Goal: Task Accomplishment & Management: Manage account settings

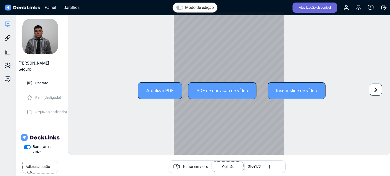
click at [165, 91] on font "Atualizar PDF" at bounding box center [159, 90] width 27 height 5
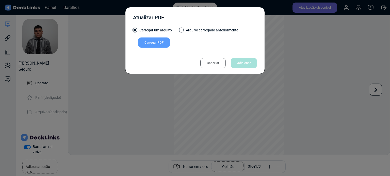
click at [214, 63] on font "Cancelar" at bounding box center [213, 63] width 12 height 4
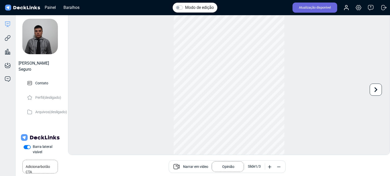
click at [190, 166] on font "Narrar em vídeo" at bounding box center [195, 167] width 25 height 4
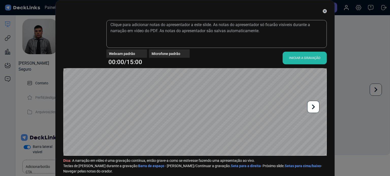
click at [303, 57] on font "INICIAR A GRAVAÇÃO" at bounding box center [304, 58] width 31 height 4
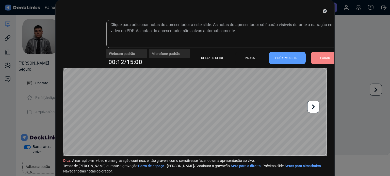
click at [320, 56] on font "PARAR" at bounding box center [325, 58] width 10 height 4
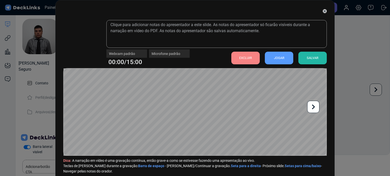
click at [279, 58] on font "JOGAR" at bounding box center [279, 58] width 10 height 4
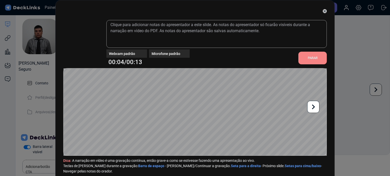
click at [309, 57] on font "PARAR" at bounding box center [313, 58] width 10 height 4
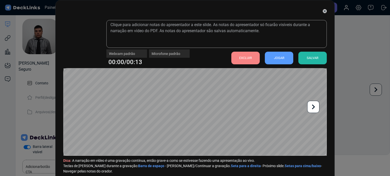
click at [246, 58] on font "EXCLUIR" at bounding box center [245, 58] width 13 height 4
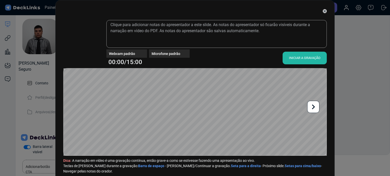
click at [305, 57] on font "INICIAR A GRAVAÇÃO" at bounding box center [304, 58] width 31 height 4
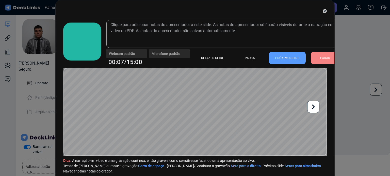
click at [326, 56] on font "PARAR" at bounding box center [325, 58] width 10 height 8
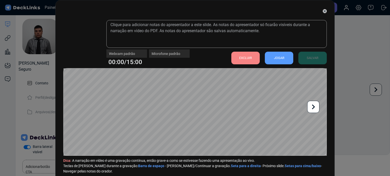
click at [247, 58] on font "EXCLUIR" at bounding box center [245, 58] width 13 height 4
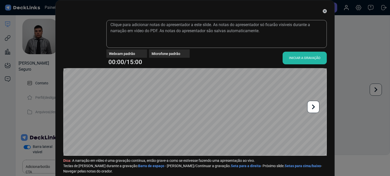
click at [297, 60] on font "INICIAR A GRAVAÇÃO" at bounding box center [304, 58] width 31 height 8
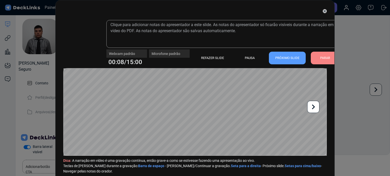
click at [321, 57] on font "PARAR" at bounding box center [325, 58] width 10 height 4
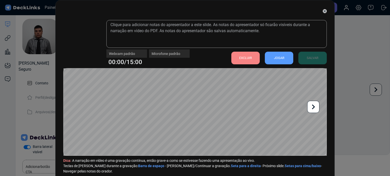
click at [246, 59] on font "EXCLUIR" at bounding box center [245, 58] width 13 height 4
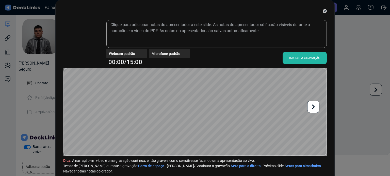
click at [298, 58] on font "INICIAR A GRAVAÇÃO" at bounding box center [304, 58] width 31 height 4
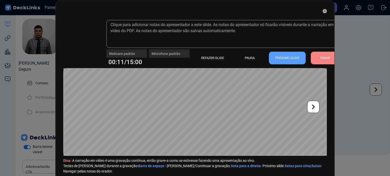
click at [322, 57] on font "PARAR" at bounding box center [325, 58] width 10 height 4
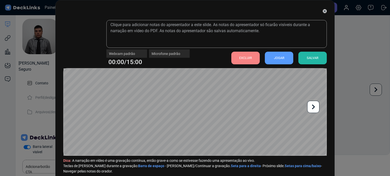
click at [277, 59] on font "JOGAR" at bounding box center [279, 58] width 10 height 4
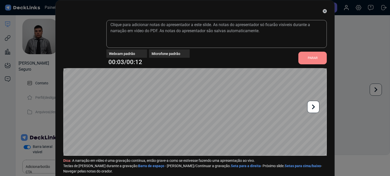
click at [312, 58] on font "PARAR" at bounding box center [313, 58] width 10 height 4
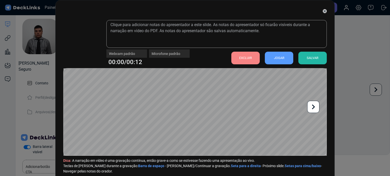
click at [243, 59] on font "EXCLUIR" at bounding box center [245, 58] width 13 height 4
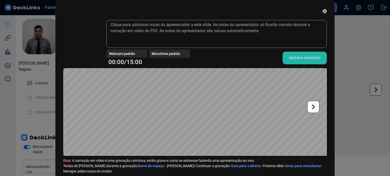
click at [298, 60] on font "INICIAR A GRAVAÇÃO" at bounding box center [304, 58] width 31 height 4
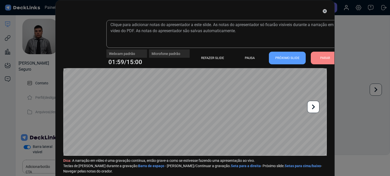
click at [320, 57] on font "PARAR" at bounding box center [325, 58] width 10 height 4
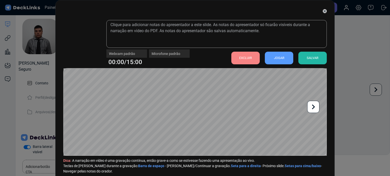
click at [249, 59] on font "EXCLUIR" at bounding box center [245, 58] width 13 height 4
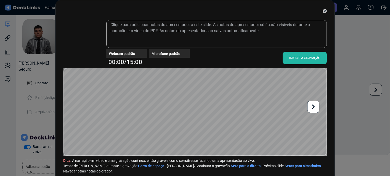
click at [300, 57] on font "INICIAR A GRAVAÇÃO" at bounding box center [304, 58] width 31 height 4
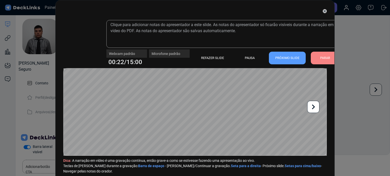
click at [320, 59] on font "PARAR" at bounding box center [325, 58] width 10 height 4
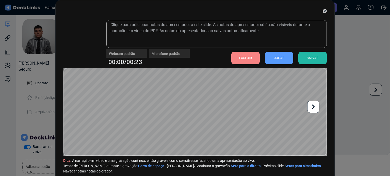
click at [249, 58] on font "EXCLUIR" at bounding box center [245, 58] width 13 height 4
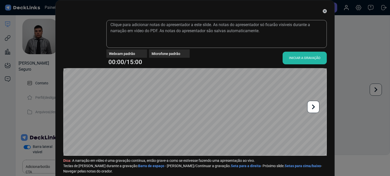
click at [300, 57] on font "INICIAR A GRAVAÇÃO" at bounding box center [304, 58] width 31 height 4
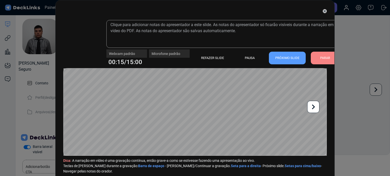
click at [320, 57] on font "PARAR" at bounding box center [325, 58] width 10 height 4
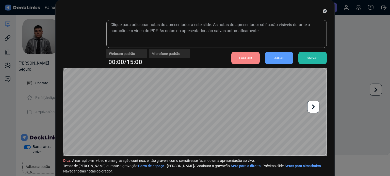
click at [248, 59] on font "EXCLUIR" at bounding box center [245, 58] width 13 height 4
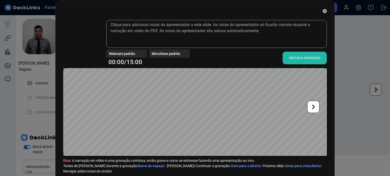
click at [312, 57] on font "INICIAR A GRAVAÇÃO" at bounding box center [304, 58] width 31 height 4
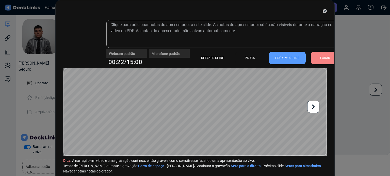
click at [322, 58] on font "PARAR" at bounding box center [325, 58] width 10 height 4
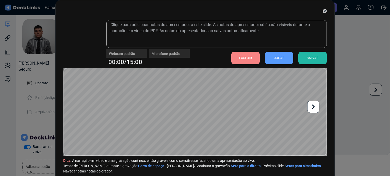
click at [242, 57] on font "EXCLUIR" at bounding box center [245, 58] width 13 height 4
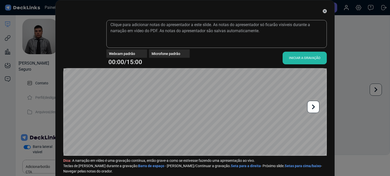
click at [299, 57] on font "INICIAR A GRAVAÇÃO" at bounding box center [304, 58] width 31 height 4
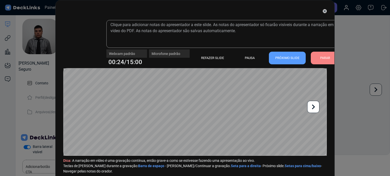
click at [320, 59] on font "PARAR" at bounding box center [325, 58] width 10 height 4
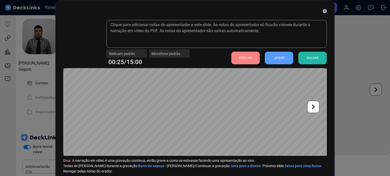
click at [249, 56] on font "EXCLUIR" at bounding box center [245, 58] width 13 height 4
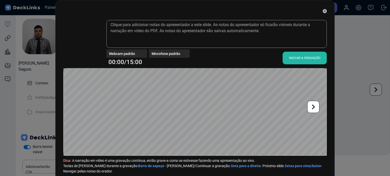
click at [301, 58] on font "INICIAR A GRAVAÇÃO" at bounding box center [304, 58] width 31 height 4
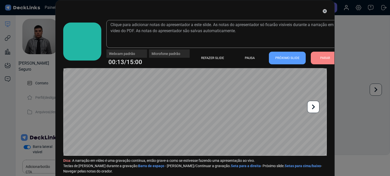
click at [320, 57] on font "PARAR" at bounding box center [325, 58] width 10 height 4
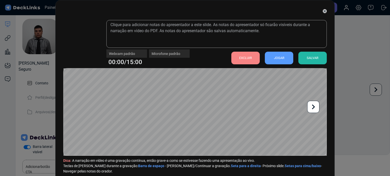
click at [244, 57] on font "EXCLUIR" at bounding box center [245, 58] width 13 height 4
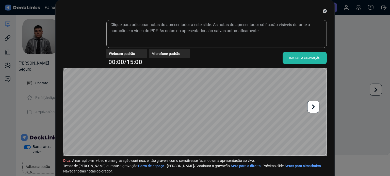
click at [306, 58] on font "INICIAR A GRAVAÇÃO" at bounding box center [304, 58] width 31 height 4
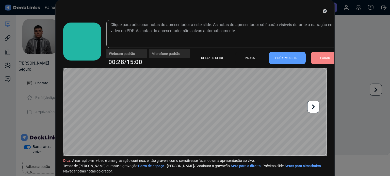
click at [323, 55] on font "PARAR" at bounding box center [325, 58] width 10 height 8
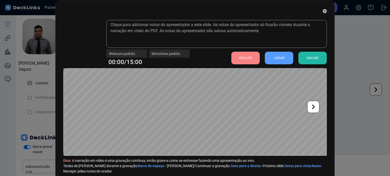
click at [245, 58] on font "EXCLUIR" at bounding box center [245, 58] width 13 height 4
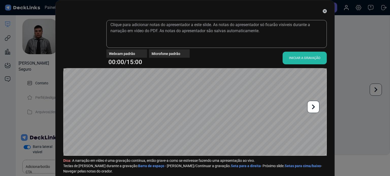
click at [300, 60] on font "INICIAR A GRAVAÇÃO" at bounding box center [304, 58] width 31 height 4
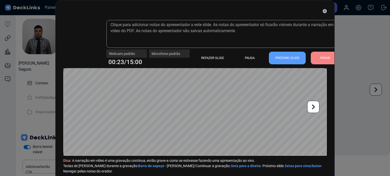
click at [321, 58] on font "PARAR" at bounding box center [325, 58] width 10 height 4
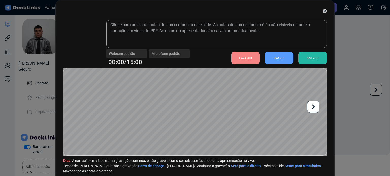
click at [247, 57] on font "EXCLUIR" at bounding box center [245, 58] width 13 height 4
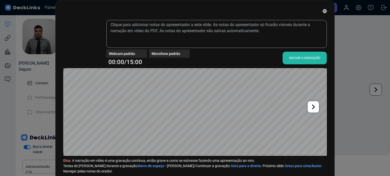
click at [298, 59] on font "INICIAR A GRAVAÇÃO" at bounding box center [304, 58] width 31 height 4
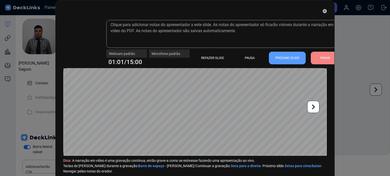
click at [321, 59] on font "PARAR" at bounding box center [325, 58] width 10 height 4
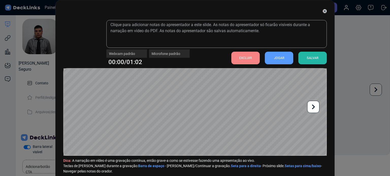
click at [239, 55] on font "EXCLUIR" at bounding box center [245, 58] width 13 height 8
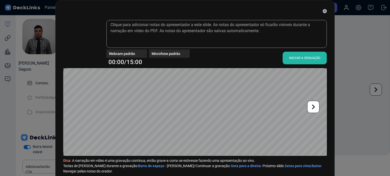
click at [296, 57] on font "INICIAR A GRAVAÇÃO" at bounding box center [304, 58] width 31 height 4
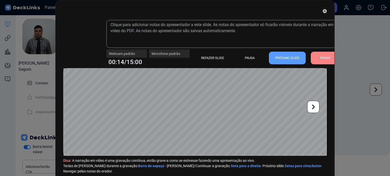
click at [325, 57] on font "PARAR" at bounding box center [325, 58] width 10 height 4
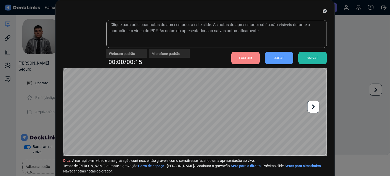
click at [245, 60] on font "EXCLUIR" at bounding box center [245, 58] width 13 height 8
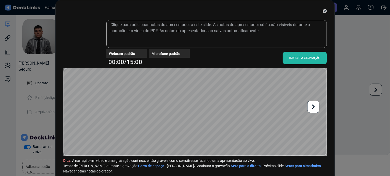
click at [301, 58] on font "INICIAR A GRAVAÇÃO" at bounding box center [304, 58] width 31 height 4
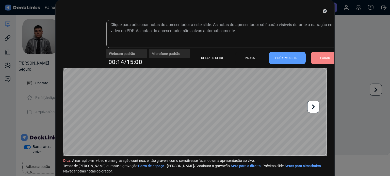
click at [326, 60] on font "PARAR" at bounding box center [325, 58] width 10 height 8
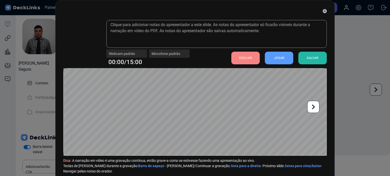
click at [244, 57] on font "EXCLUIR" at bounding box center [245, 58] width 13 height 4
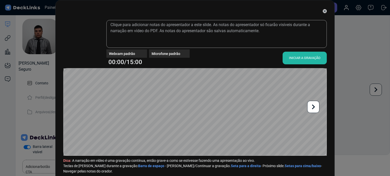
click at [295, 59] on font "INICIAR A GRAVAÇÃO" at bounding box center [304, 58] width 31 height 4
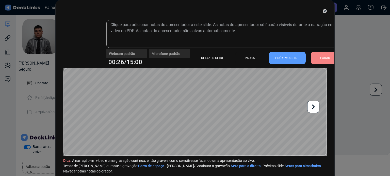
click at [315, 56] on div "PARAR" at bounding box center [325, 58] width 28 height 13
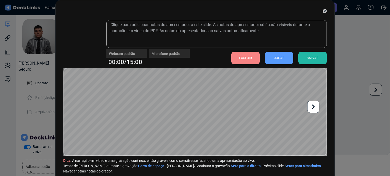
click at [245, 58] on font "EXCLUIR" at bounding box center [245, 58] width 13 height 4
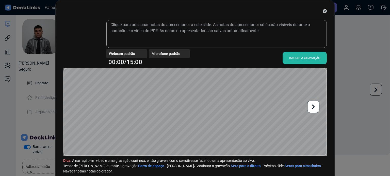
click at [297, 57] on font "INICIAR A GRAVAÇÃO" at bounding box center [304, 58] width 31 height 4
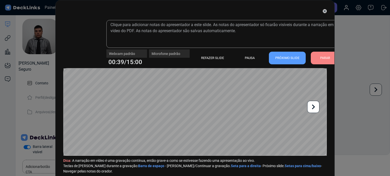
click at [320, 58] on font "PARAR" at bounding box center [325, 58] width 10 height 4
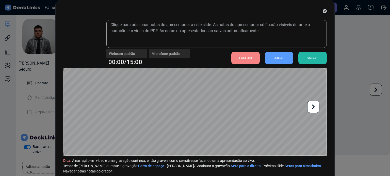
click at [239, 58] on font "EXCLUIR" at bounding box center [245, 58] width 13 height 4
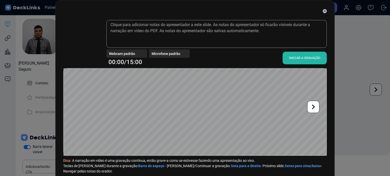
click at [296, 59] on font "INICIAR A GRAVAÇÃO" at bounding box center [304, 58] width 31 height 4
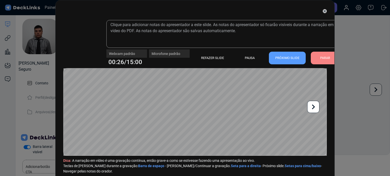
click at [321, 57] on font "PARAR" at bounding box center [325, 58] width 10 height 4
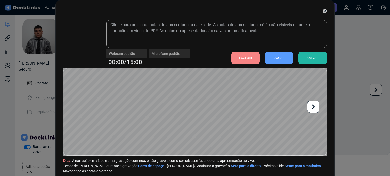
click at [240, 56] on font "EXCLUIR" at bounding box center [245, 58] width 13 height 4
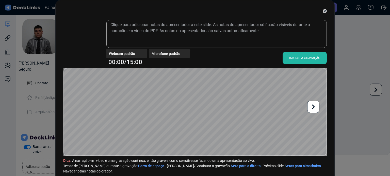
click at [301, 58] on font "INICIAR A GRAVAÇÃO" at bounding box center [304, 58] width 31 height 4
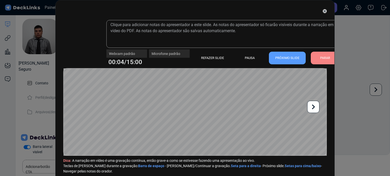
click at [321, 59] on font "PARAR" at bounding box center [325, 58] width 10 height 4
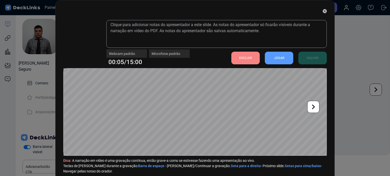
click at [245, 57] on font "EXCLUIR" at bounding box center [245, 58] width 13 height 4
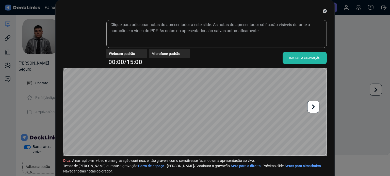
click at [304, 57] on font "INICIAR A GRAVAÇÃO" at bounding box center [304, 58] width 31 height 4
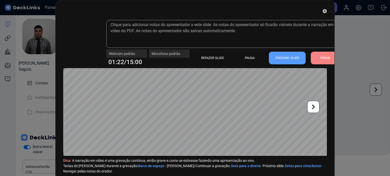
click at [326, 62] on font "PARAR" at bounding box center [325, 58] width 10 height 8
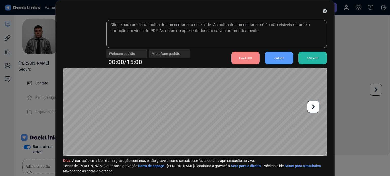
click at [243, 55] on font "EXCLUIR" at bounding box center [245, 58] width 13 height 8
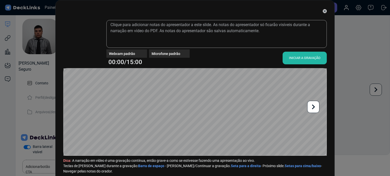
click at [306, 57] on font "INICIAR A GRAVAÇÃO" at bounding box center [304, 58] width 31 height 4
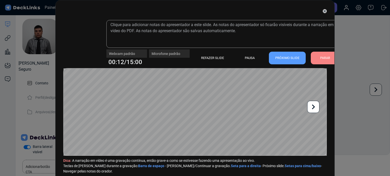
click at [325, 59] on font "PARAR" at bounding box center [325, 58] width 10 height 4
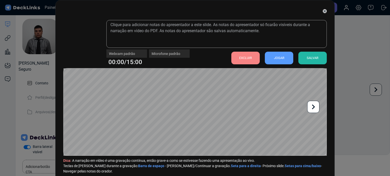
click at [246, 56] on font "EXCLUIR" at bounding box center [245, 58] width 13 height 8
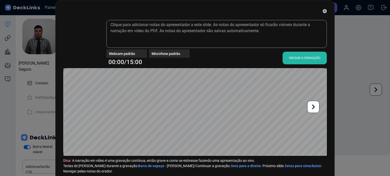
click at [308, 57] on font "INICIAR A GRAVAÇÃO" at bounding box center [304, 58] width 31 height 4
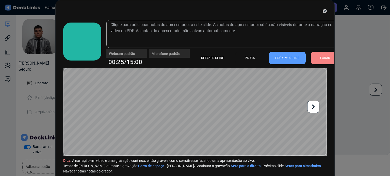
click at [324, 57] on font "PARAR" at bounding box center [325, 58] width 10 height 4
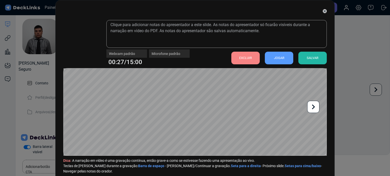
click at [246, 57] on font "EXCLUIR" at bounding box center [245, 58] width 13 height 4
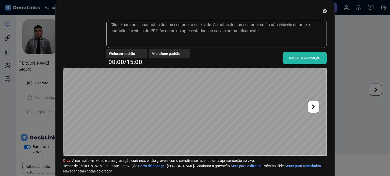
click at [295, 55] on font "INICIAR A GRAVAÇÃO" at bounding box center [304, 58] width 31 height 8
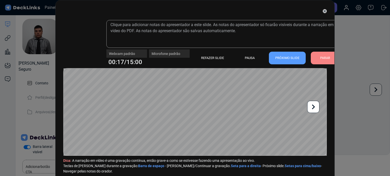
click at [320, 59] on font "PARAR" at bounding box center [325, 58] width 10 height 4
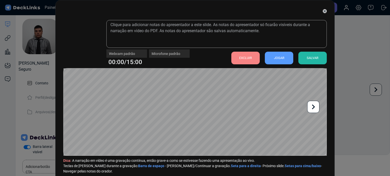
click at [247, 56] on font "EXCLUIR" at bounding box center [245, 58] width 13 height 4
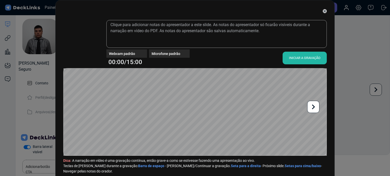
click at [306, 58] on font "INICIAR A GRAVAÇÃO" at bounding box center [304, 58] width 31 height 4
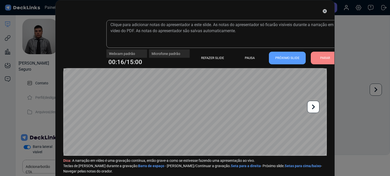
click at [325, 60] on font "PARAR" at bounding box center [325, 58] width 10 height 4
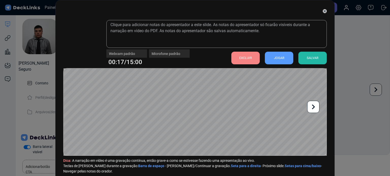
click at [244, 57] on font "EXCLUIR" at bounding box center [245, 58] width 13 height 4
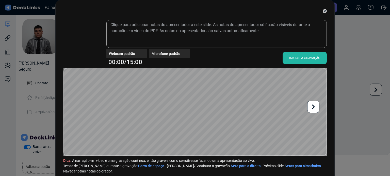
click at [304, 58] on font "INICIAR A GRAVAÇÃO" at bounding box center [304, 58] width 31 height 4
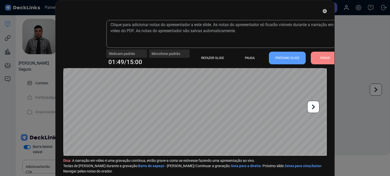
click at [326, 54] on div "PARAR" at bounding box center [325, 58] width 28 height 13
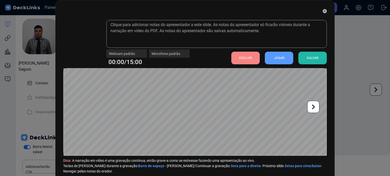
click at [247, 58] on font "EXCLUIR" at bounding box center [245, 58] width 13 height 4
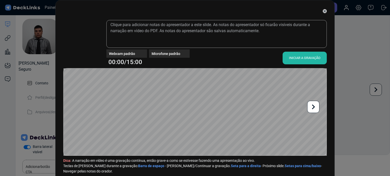
click at [294, 57] on font "INICIAR A GRAVAÇÃO" at bounding box center [304, 58] width 31 height 4
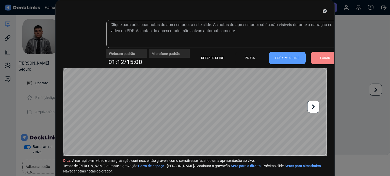
click at [326, 57] on font "PARAR" at bounding box center [325, 58] width 10 height 4
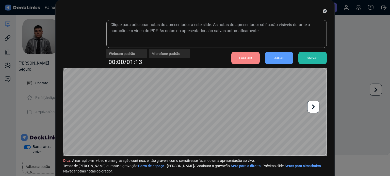
click at [241, 57] on font "EXCLUIR" at bounding box center [245, 58] width 13 height 4
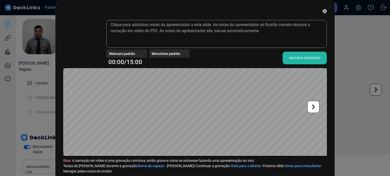
click at [303, 58] on font "INICIAR A GRAVAÇÃO" at bounding box center [304, 58] width 31 height 4
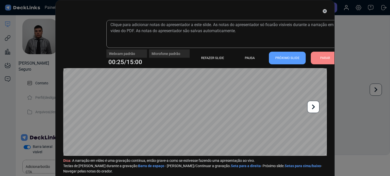
click at [321, 57] on font "PARAR" at bounding box center [325, 58] width 10 height 4
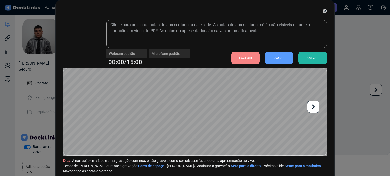
click at [245, 61] on font "EXCLUIR" at bounding box center [245, 58] width 13 height 8
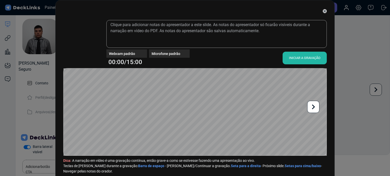
click at [309, 58] on font "INICIAR A GRAVAÇÃO" at bounding box center [304, 58] width 31 height 4
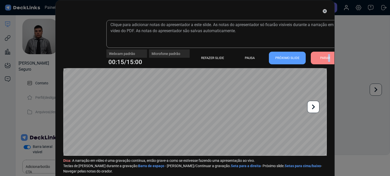
click at [326, 58] on font "PARAR" at bounding box center [325, 58] width 10 height 4
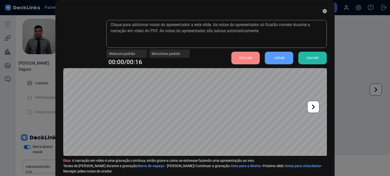
click at [241, 58] on font "EXCLUIR" at bounding box center [245, 58] width 13 height 4
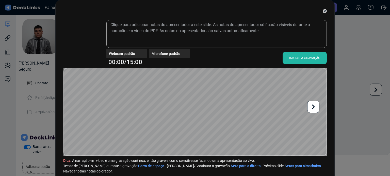
click at [306, 57] on font "INICIAR A GRAVAÇÃO" at bounding box center [304, 58] width 31 height 4
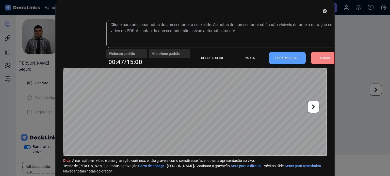
click at [320, 57] on font "PARAR" at bounding box center [325, 58] width 10 height 4
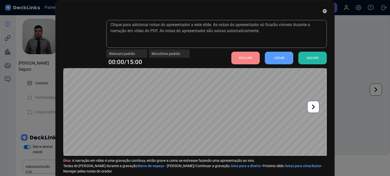
click at [245, 58] on font "EXCLUIR" at bounding box center [245, 58] width 13 height 4
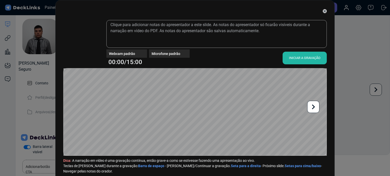
click at [303, 59] on font "INICIAR A GRAVAÇÃO" at bounding box center [304, 58] width 31 height 4
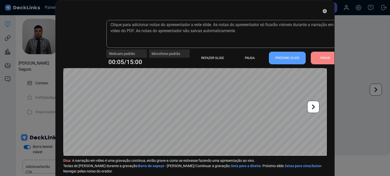
click at [318, 57] on div "PARAR" at bounding box center [325, 58] width 28 height 13
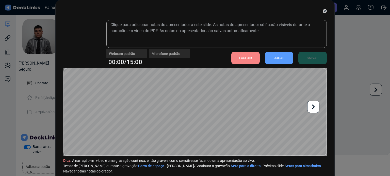
click at [241, 57] on font "EXCLUIR" at bounding box center [245, 58] width 13 height 4
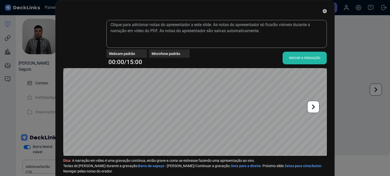
click at [304, 57] on font "INICIAR A GRAVAÇÃO" at bounding box center [304, 58] width 31 height 4
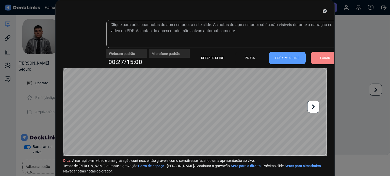
click at [323, 60] on font "PARAR" at bounding box center [325, 58] width 10 height 4
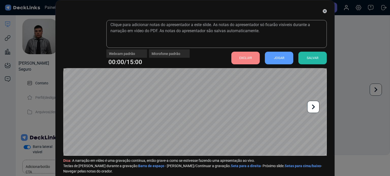
click at [243, 56] on font "EXCLUIR" at bounding box center [245, 58] width 13 height 4
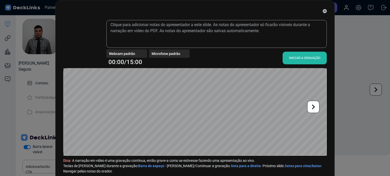
click at [304, 56] on font "INICIAR A GRAVAÇÃO" at bounding box center [304, 58] width 31 height 4
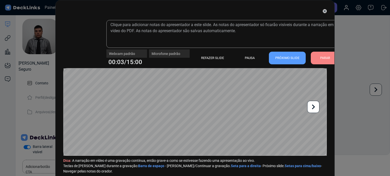
click at [320, 57] on font "PARAR" at bounding box center [325, 58] width 10 height 4
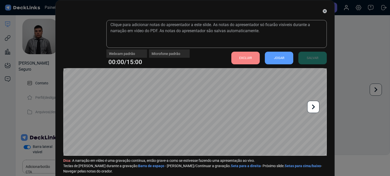
click at [246, 58] on font "EXCLUIR" at bounding box center [245, 58] width 13 height 4
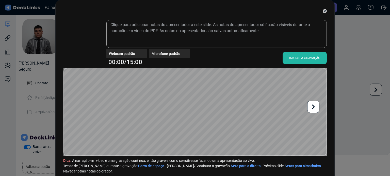
click at [305, 57] on font "INICIAR A GRAVAÇÃO" at bounding box center [304, 58] width 31 height 4
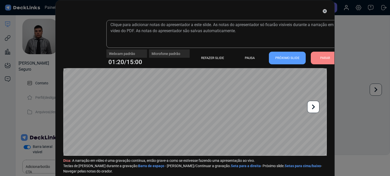
click at [320, 58] on font "PARAR" at bounding box center [325, 58] width 10 height 4
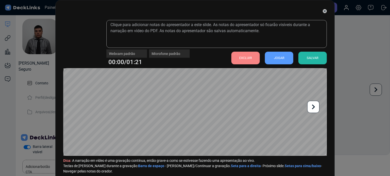
click at [245, 57] on font "EXCLUIR" at bounding box center [245, 58] width 13 height 4
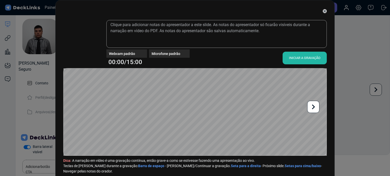
click at [291, 58] on font "INICIAR A GRAVAÇÃO" at bounding box center [304, 58] width 31 height 4
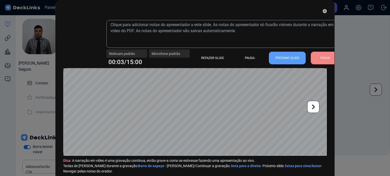
click at [323, 59] on font "PARAR" at bounding box center [325, 58] width 10 height 4
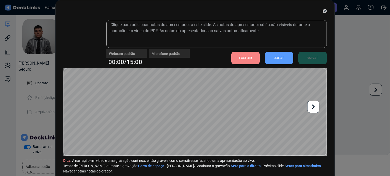
click at [247, 55] on font "EXCLUIR" at bounding box center [245, 58] width 13 height 8
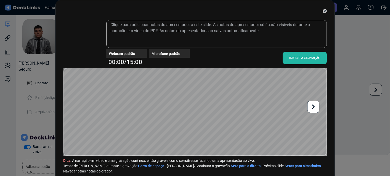
click at [311, 57] on font "INICIAR A GRAVAÇÃO" at bounding box center [304, 58] width 31 height 4
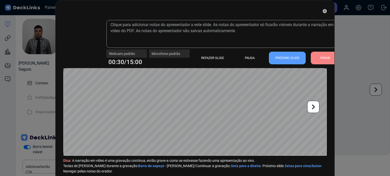
click at [319, 53] on div "PARAR" at bounding box center [325, 58] width 28 height 13
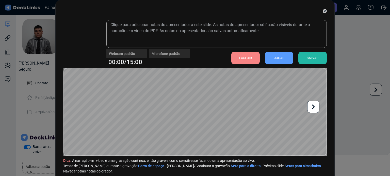
click at [244, 58] on font "EXCLUIR" at bounding box center [245, 58] width 13 height 4
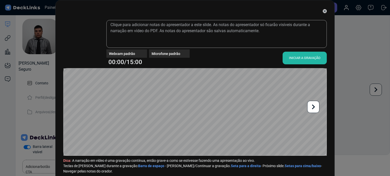
click at [300, 57] on font "INICIAR A GRAVAÇÃO" at bounding box center [304, 58] width 31 height 4
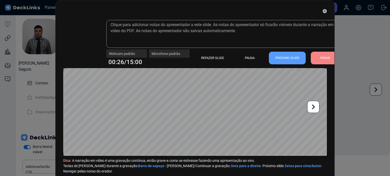
click at [320, 55] on font "PARAR" at bounding box center [325, 58] width 10 height 8
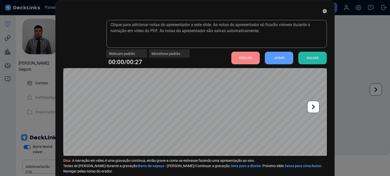
click at [241, 57] on font "EXCLUIR" at bounding box center [245, 58] width 13 height 4
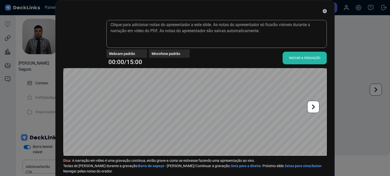
click at [295, 58] on font "INICIAR A GRAVAÇÃO" at bounding box center [304, 58] width 31 height 4
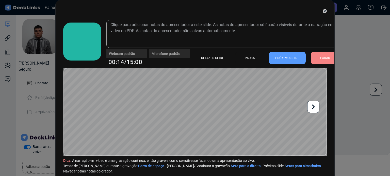
drag, startPoint x: 323, startPoint y: 57, endPoint x: 320, endPoint y: 58, distance: 3.3
click at [322, 57] on font "PARAR" at bounding box center [325, 58] width 10 height 4
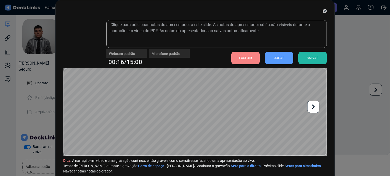
click at [245, 59] on font "EXCLUIR" at bounding box center [245, 58] width 13 height 4
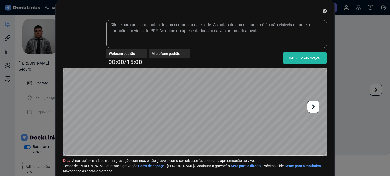
click at [296, 58] on font "INICIAR A GRAVAÇÃO" at bounding box center [304, 58] width 31 height 4
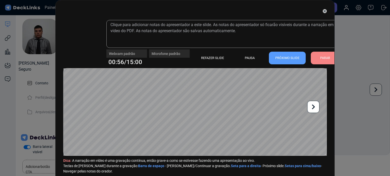
click at [315, 56] on div "PARAR" at bounding box center [325, 58] width 28 height 13
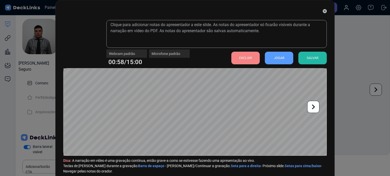
click at [250, 56] on div "EXCLUIR" at bounding box center [245, 58] width 28 height 13
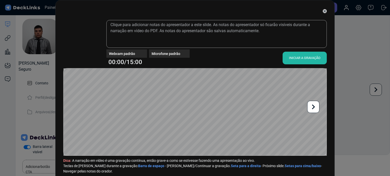
click at [301, 57] on font "INICIAR A GRAVAÇÃO" at bounding box center [304, 58] width 31 height 4
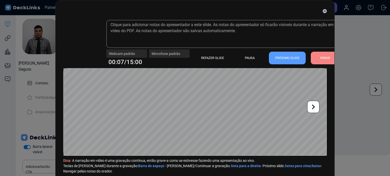
click at [322, 59] on font "PARAR" at bounding box center [325, 58] width 10 height 4
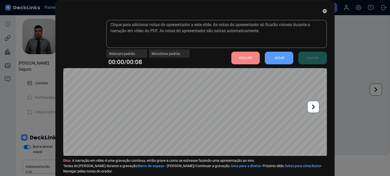
click at [245, 59] on font "EXCLUIR" at bounding box center [245, 58] width 13 height 4
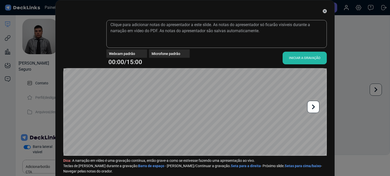
click at [306, 59] on font "INICIAR A GRAVAÇÃO" at bounding box center [304, 58] width 31 height 4
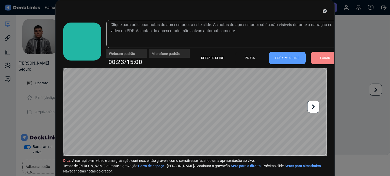
click at [325, 58] on font "PARAR" at bounding box center [325, 58] width 10 height 4
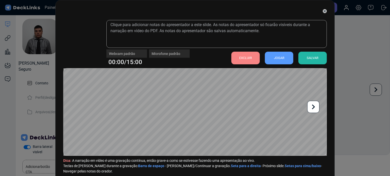
click at [248, 57] on font "EXCLUIR" at bounding box center [245, 58] width 13 height 4
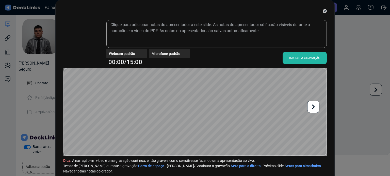
click at [291, 58] on font "INICIAR A GRAVAÇÃO" at bounding box center [304, 58] width 31 height 4
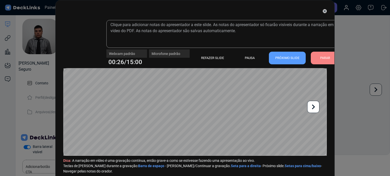
click at [320, 60] on font "PARAR" at bounding box center [325, 58] width 10 height 8
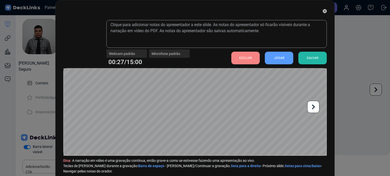
click at [246, 58] on font "EXCLUIR" at bounding box center [245, 58] width 13 height 4
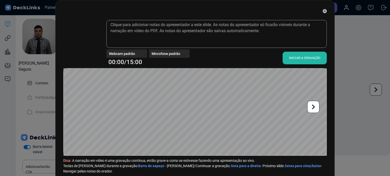
click at [300, 57] on font "INICIAR A GRAVAÇÃO" at bounding box center [304, 58] width 31 height 4
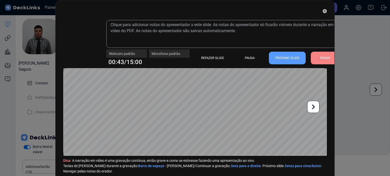
click at [321, 55] on font "PARAR" at bounding box center [325, 58] width 10 height 8
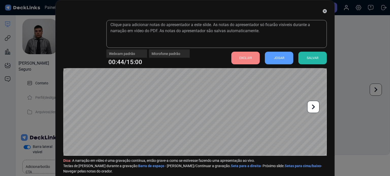
click at [245, 59] on font "EXCLUIR" at bounding box center [245, 58] width 13 height 4
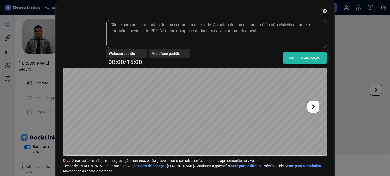
click at [300, 56] on font "INICIAR A GRAVAÇÃO" at bounding box center [304, 58] width 31 height 4
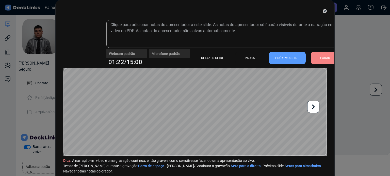
click at [325, 58] on font "PARAR" at bounding box center [325, 58] width 10 height 4
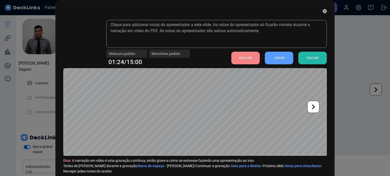
click at [239, 61] on font "EXCLUIR" at bounding box center [245, 58] width 13 height 8
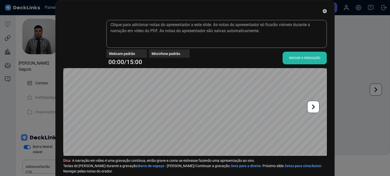
click at [300, 55] on div "INICIAR A GRAVAÇÃO" at bounding box center [304, 58] width 44 height 13
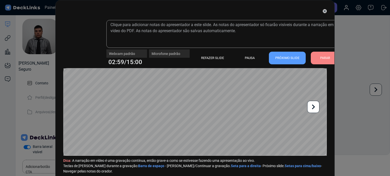
click at [322, 55] on font "PARAR" at bounding box center [325, 58] width 10 height 8
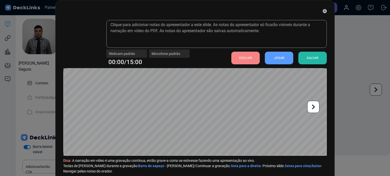
click at [309, 57] on font "SALVAR" at bounding box center [313, 58] width 12 height 4
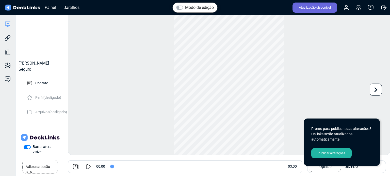
click at [329, 152] on font "Publicar alterações" at bounding box center [332, 154] width 28 height 4
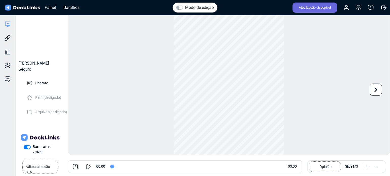
click at [89, 166] on icon at bounding box center [88, 166] width 5 height 5
click at [110, 167] on input "range" at bounding box center [196, 167] width 173 height 1
click at [238, 167] on input "range" at bounding box center [196, 167] width 173 height 1
click at [269, 167] on input "range" at bounding box center [196, 167] width 173 height 1
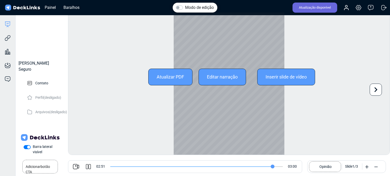
click at [376, 89] on icon at bounding box center [376, 90] width 10 height 10
click at [74, 89] on icon at bounding box center [77, 90] width 10 height 10
click at [375, 89] on icon at bounding box center [376, 90] width 10 height 10
click at [275, 75] on font "Inserir slide de vídeo" at bounding box center [285, 76] width 41 height 5
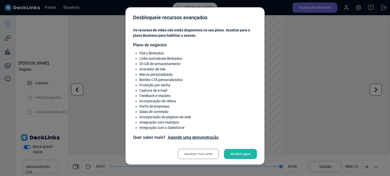
type input "180"
click at [205, 152] on font "Atualizar mais tarde" at bounding box center [198, 155] width 28 height 8
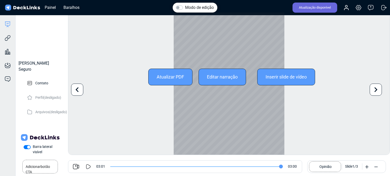
click at [218, 78] on font "Editar narração" at bounding box center [222, 76] width 31 height 5
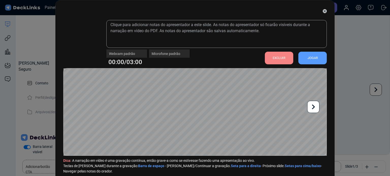
click at [313, 108] on icon at bounding box center [313, 107] width 10 height 10
click at [76, 105] on icon at bounding box center [77, 107] width 10 height 10
click at [308, 58] on font "JOGAR" at bounding box center [312, 58] width 10 height 4
click at [307, 57] on font "JOGAR" at bounding box center [312, 58] width 10 height 4
click at [314, 108] on icon at bounding box center [313, 107] width 10 height 10
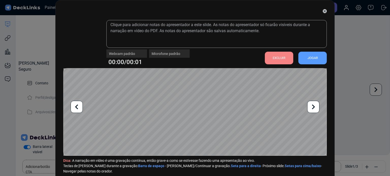
click at [310, 58] on font "JOGAR" at bounding box center [312, 58] width 10 height 4
click at [276, 57] on font "EXCLUIR" at bounding box center [279, 58] width 13 height 4
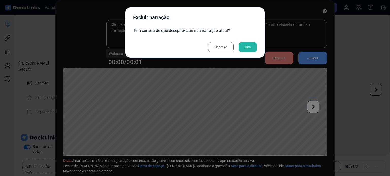
click at [247, 46] on font "Sim" at bounding box center [248, 47] width 6 height 4
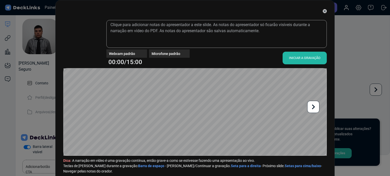
click at [301, 56] on font "INICIAR A GRAVAÇÃO" at bounding box center [304, 58] width 31 height 4
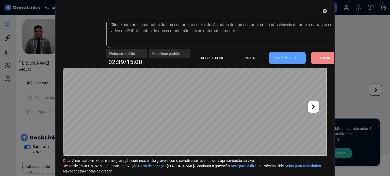
click at [313, 106] on icon at bounding box center [313, 107] width 3 height 5
click at [320, 59] on font "PARAR" at bounding box center [325, 58] width 10 height 4
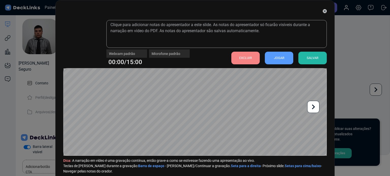
click at [310, 59] on font "SALVAR" at bounding box center [313, 58] width 12 height 4
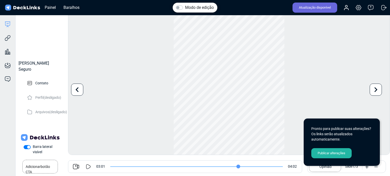
click at [341, 153] on font "Publicar alterações" at bounding box center [332, 154] width 28 height 4
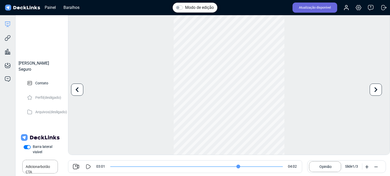
click at [87, 165] on icon at bounding box center [88, 167] width 6 height 6
click at [110, 167] on input "range" at bounding box center [196, 167] width 173 height 1
type input "242"
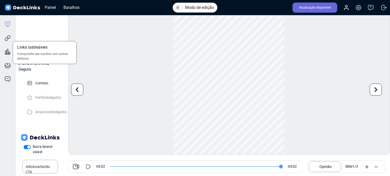
click at [4, 37] on div "Links rastreáveis Compartilhe seu baralho com outras pessoas." at bounding box center [7, 34] width 15 height 14
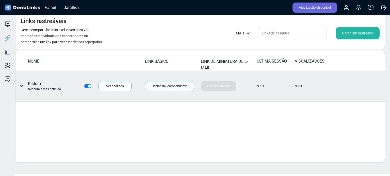
click at [174, 86] on font "Copiar link compartilhável" at bounding box center [170, 86] width 37 height 4
click at [22, 86] on icon at bounding box center [22, 86] width 4 height 2
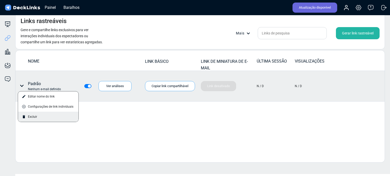
click at [32, 115] on font "Excluir" at bounding box center [32, 117] width 9 height 4
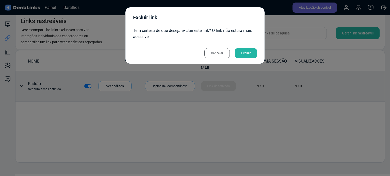
click at [242, 51] on font "Excluir" at bounding box center [245, 53] width 9 height 4
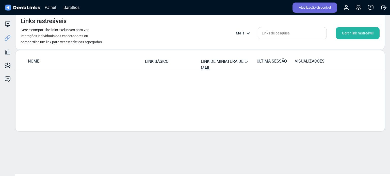
click at [74, 9] on font "Baralhos" at bounding box center [71, 7] width 16 height 5
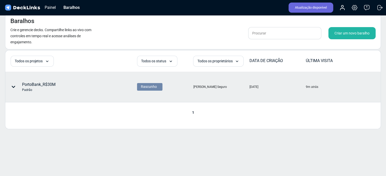
click at [27, 87] on font "PortoBank_R$30M" at bounding box center [39, 84] width 34 height 5
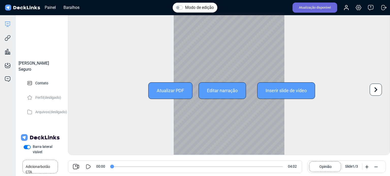
click at [226, 89] on font "Editar narração" at bounding box center [222, 90] width 31 height 5
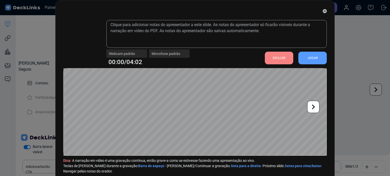
click at [273, 58] on font "EXCLUIR" at bounding box center [279, 58] width 13 height 4
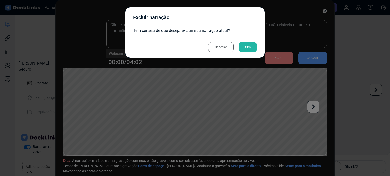
click at [249, 47] on font "Sim" at bounding box center [248, 47] width 6 height 4
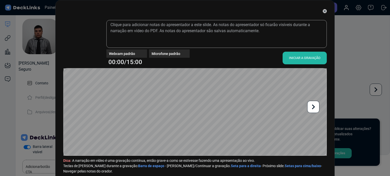
click at [301, 57] on font "INICIAR A GRAVAÇÃO" at bounding box center [304, 58] width 31 height 4
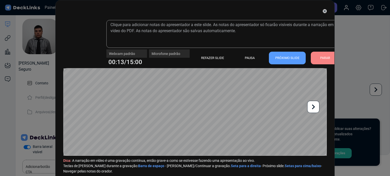
click at [326, 60] on font "PARAR" at bounding box center [325, 58] width 10 height 8
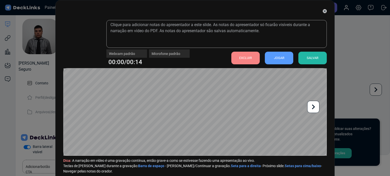
click at [247, 58] on font "EXCLUIR" at bounding box center [245, 58] width 13 height 4
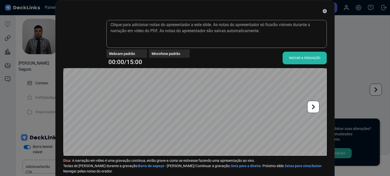
click at [303, 59] on font "INICIAR A GRAVAÇÃO" at bounding box center [304, 58] width 31 height 4
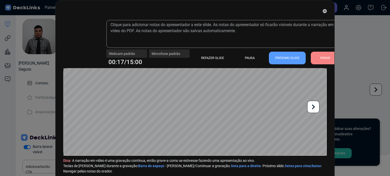
click at [322, 54] on div "PARAR" at bounding box center [325, 58] width 28 height 13
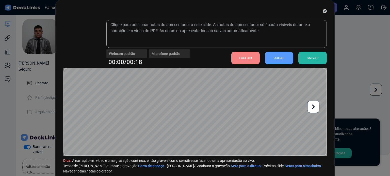
click at [240, 56] on font "EXCLUIR" at bounding box center [245, 58] width 13 height 4
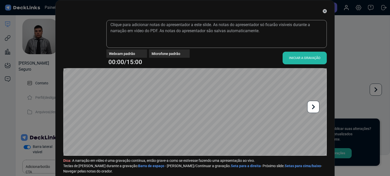
click at [303, 58] on font "INICIAR A GRAVAÇÃO" at bounding box center [304, 58] width 31 height 4
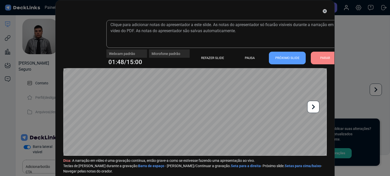
click at [326, 56] on font "PARAR" at bounding box center [325, 58] width 10 height 4
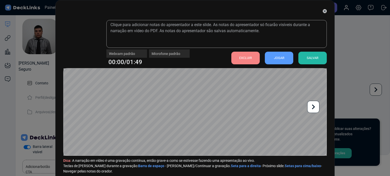
click at [245, 56] on font "EXCLUIR" at bounding box center [245, 58] width 13 height 4
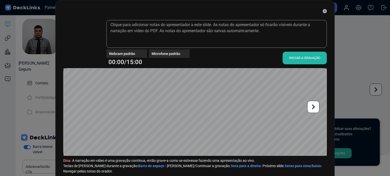
click at [296, 56] on font "INICIAR A GRAVAÇÃO" at bounding box center [304, 58] width 31 height 4
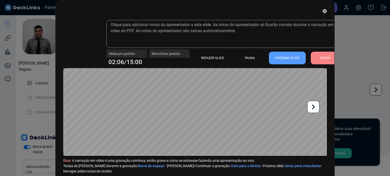
click at [318, 57] on div "PARAR" at bounding box center [325, 58] width 28 height 13
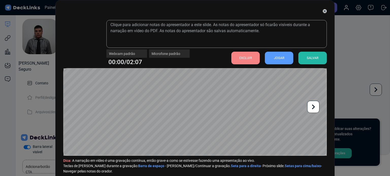
click at [244, 61] on font "EXCLUIR" at bounding box center [245, 58] width 13 height 8
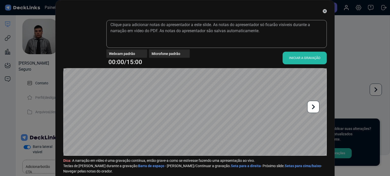
click at [296, 55] on font "INICIAR A GRAVAÇÃO" at bounding box center [304, 58] width 31 height 8
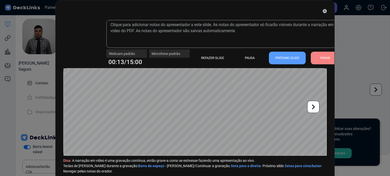
click at [320, 57] on font "PARAR" at bounding box center [325, 58] width 10 height 4
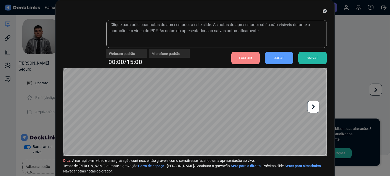
click at [241, 57] on font "EXCLUIR" at bounding box center [245, 58] width 13 height 4
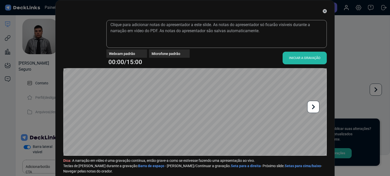
click at [305, 59] on font "INICIAR A GRAVAÇÃO" at bounding box center [304, 58] width 31 height 4
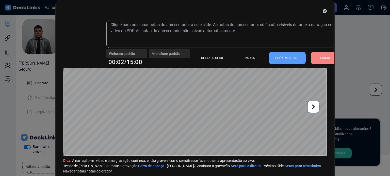
click at [323, 58] on font "PARAR" at bounding box center [325, 58] width 10 height 4
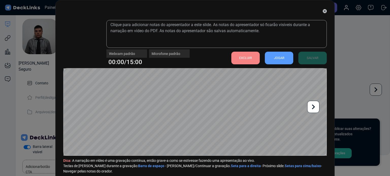
click at [248, 58] on font "EXCLUIR" at bounding box center [245, 58] width 13 height 4
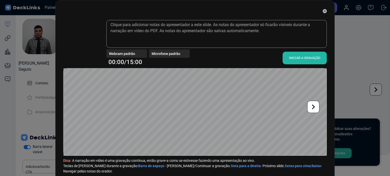
click at [301, 58] on font "INICIAR A GRAVAÇÃO" at bounding box center [304, 58] width 31 height 4
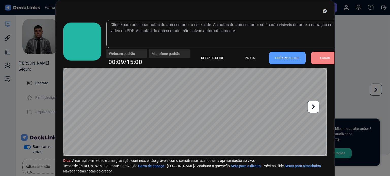
click at [325, 56] on font "PARAR" at bounding box center [325, 58] width 10 height 4
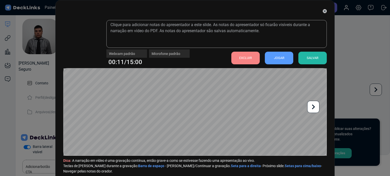
click at [248, 57] on font "EXCLUIR" at bounding box center [245, 58] width 13 height 4
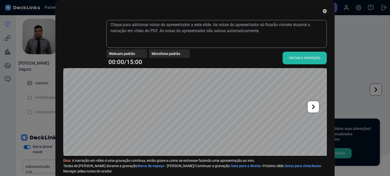
click at [300, 58] on font "INICIAR A GRAVAÇÃO" at bounding box center [304, 58] width 31 height 4
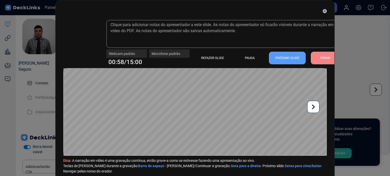
click at [325, 61] on font "PARAR" at bounding box center [325, 58] width 10 height 8
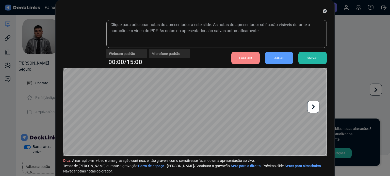
click at [246, 58] on font "EXCLUIR" at bounding box center [245, 58] width 13 height 4
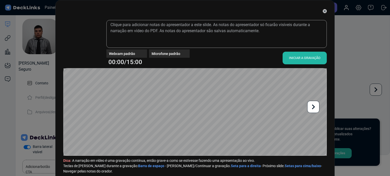
click at [308, 57] on font "INICIAR A GRAVAÇÃO" at bounding box center [304, 58] width 31 height 4
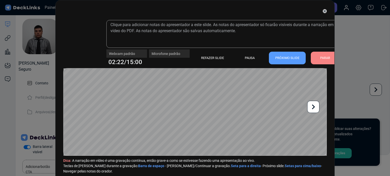
click at [314, 58] on div "PARAR" at bounding box center [325, 58] width 28 height 13
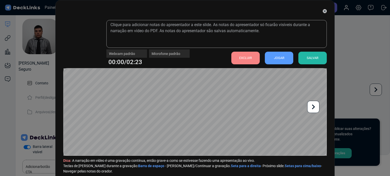
click at [245, 58] on font "EXCLUIR" at bounding box center [245, 58] width 13 height 4
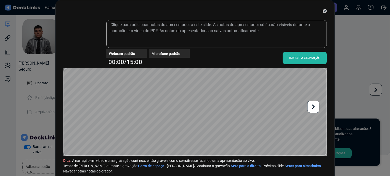
click at [302, 60] on font "INICIAR A GRAVAÇÃO" at bounding box center [304, 58] width 31 height 8
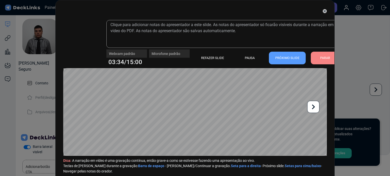
click at [326, 58] on font "PARAR" at bounding box center [325, 58] width 10 height 4
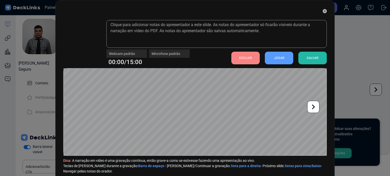
click at [245, 56] on font "EXCLUIR" at bounding box center [245, 58] width 13 height 4
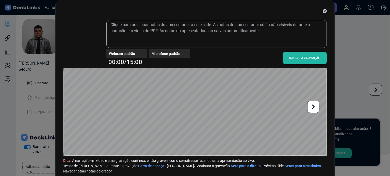
click at [301, 57] on font "INICIAR A GRAVAÇÃO" at bounding box center [304, 58] width 31 height 4
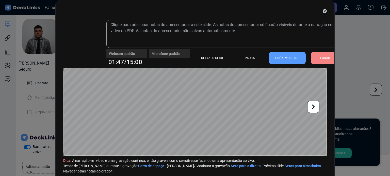
click at [314, 105] on icon at bounding box center [313, 107] width 10 height 10
click at [320, 57] on font "PARAR" at bounding box center [325, 58] width 10 height 4
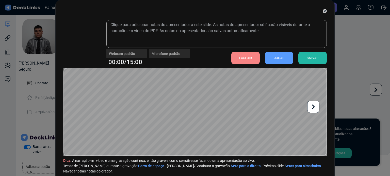
click at [247, 57] on font "EXCLUIR" at bounding box center [245, 58] width 13 height 4
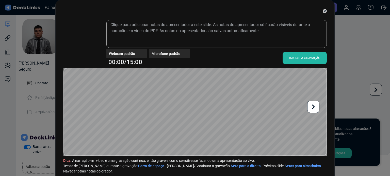
click at [309, 59] on font "INICIAR A GRAVAÇÃO" at bounding box center [304, 58] width 31 height 4
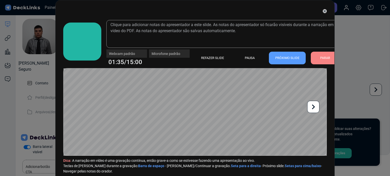
click at [314, 106] on icon at bounding box center [313, 107] width 10 height 10
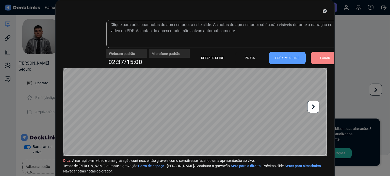
click at [320, 58] on font "PARAR" at bounding box center [325, 58] width 10 height 4
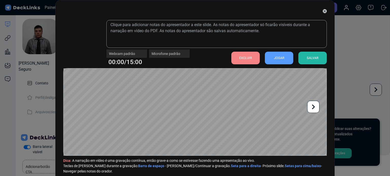
click at [309, 56] on font "SALVAR" at bounding box center [313, 58] width 12 height 4
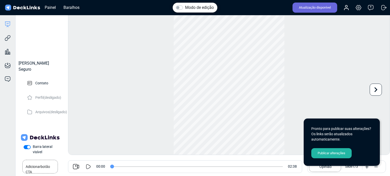
click at [328, 153] on font "Publicar alterações" at bounding box center [332, 154] width 28 height 4
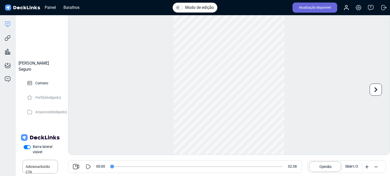
click at [88, 167] on icon at bounding box center [88, 167] width 6 height 6
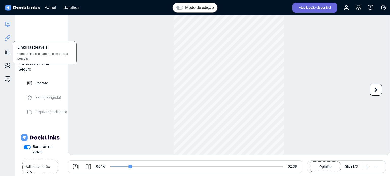
click at [9, 35] on icon at bounding box center [8, 38] width 6 height 6
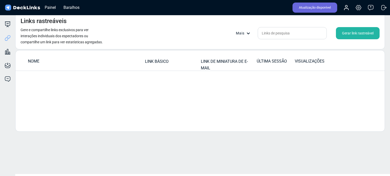
click at [157, 63] on font "LINK BÁSICO" at bounding box center [157, 61] width 24 height 5
click at [219, 64] on font "LINK DE MINIATURA DE E-MAIL" at bounding box center [224, 64] width 47 height 11
click at [355, 35] on font "Gerar link rastreável" at bounding box center [357, 33] width 31 height 4
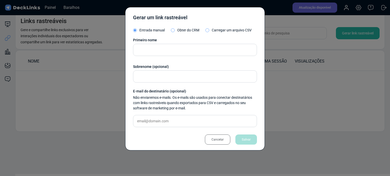
click at [218, 138] on font "Cancelar" at bounding box center [217, 140] width 12 height 4
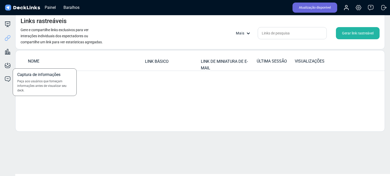
click at [9, 55] on div "Captura de informações Peça aos usuários que forneçam informações antes de visu…" at bounding box center [7, 62] width 15 height 14
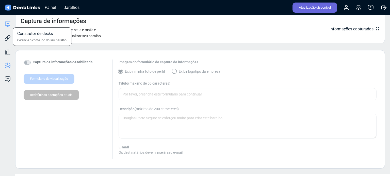
click at [8, 27] on icon at bounding box center [8, 24] width 6 height 6
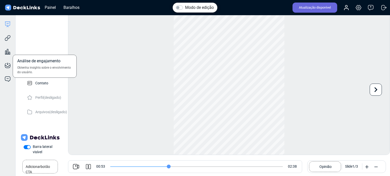
type input "53"
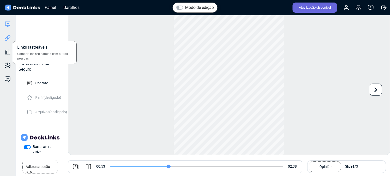
click at [10, 38] on icon at bounding box center [8, 38] width 6 height 6
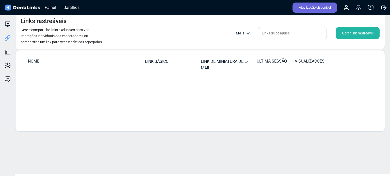
click at [249, 35] on icon at bounding box center [248, 34] width 4 height 4
click at [149, 93] on div at bounding box center [195, 88] width 390 height 176
click at [32, 60] on font "NOME" at bounding box center [33, 61] width 11 height 5
click at [76, 7] on font "Baralhos" at bounding box center [71, 7] width 16 height 5
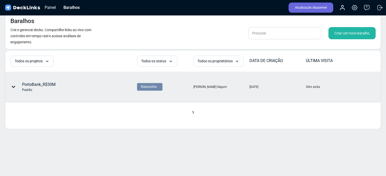
click at [36, 84] on font "PortoBank_R$30M" at bounding box center [39, 84] width 34 height 5
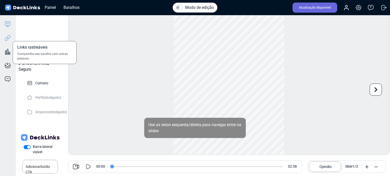
click at [8, 39] on icon at bounding box center [7, 39] width 4 height 4
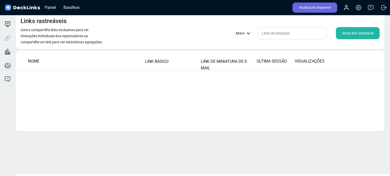
click at [315, 60] on font "VISUALIZAÇÕES" at bounding box center [310, 61] width 30 height 5
click at [268, 59] on font "ÚLTIMA SESSÃO" at bounding box center [272, 61] width 30 height 5
click at [236, 60] on font "LINK DE MINIATURA DE E-MAIL" at bounding box center [224, 64] width 47 height 11
click at [251, 35] on div "Mais" at bounding box center [245, 33] width 18 height 5
click at [266, 43] on font "Configurações do link mestre" at bounding box center [260, 45] width 40 height 4
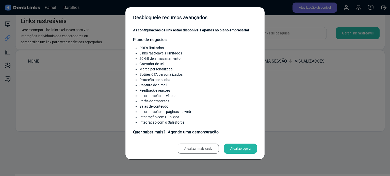
click at [205, 148] on font "Atualizar mais tarde" at bounding box center [198, 149] width 28 height 4
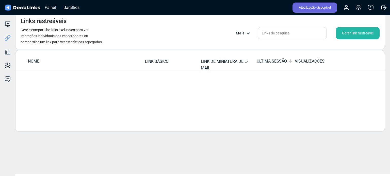
click at [355, 34] on font "Gerar link rastreável" at bounding box center [357, 33] width 31 height 4
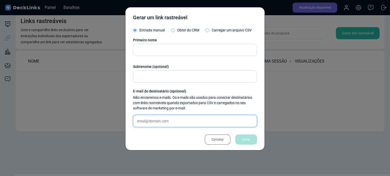
click at [182, 120] on input "text" at bounding box center [195, 121] width 124 height 12
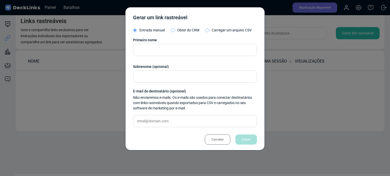
click at [220, 141] on font "Cancelar" at bounding box center [217, 140] width 12 height 8
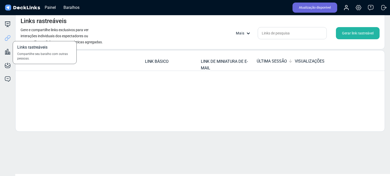
click at [6, 39] on icon at bounding box center [8, 38] width 6 height 6
click at [295, 64] on div "VISUALIZAÇÕES" at bounding box center [314, 61] width 38 height 6
click at [248, 35] on icon at bounding box center [248, 34] width 4 height 4
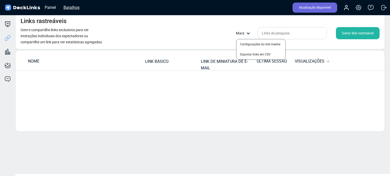
click at [70, 7] on font "Baralhos" at bounding box center [71, 7] width 16 height 5
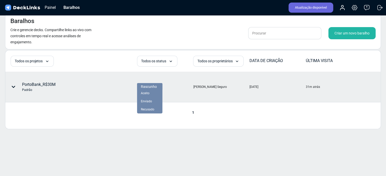
click at [156, 86] on font "Rascunho" at bounding box center [149, 87] width 16 height 4
click at [152, 94] on div "Aceito" at bounding box center [150, 93] width 18 height 5
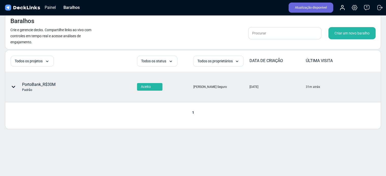
click at [13, 86] on icon at bounding box center [13, 87] width 4 height 4
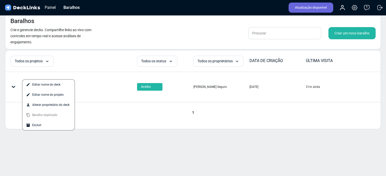
click at [97, 115] on div at bounding box center [193, 88] width 386 height 176
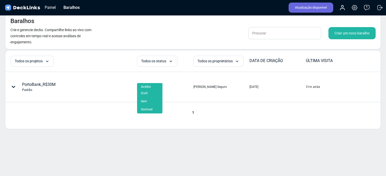
click at [151, 87] on div "Aceito" at bounding box center [150, 86] width 18 height 5
click at [114, 87] on div "PortoBank_R$30M Padrão" at bounding box center [71, 87] width 131 height 30
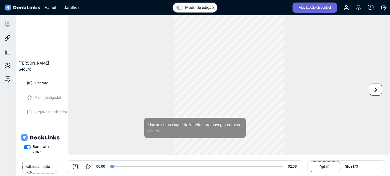
click at [103, 130] on div "Modo de edição Reproduzir vídeo Jogar Hora atual 0:00 / Tempo de duração -:- Lo…" at bounding box center [229, 83] width 322 height 143
click at [7, 37] on icon at bounding box center [8, 38] width 6 height 6
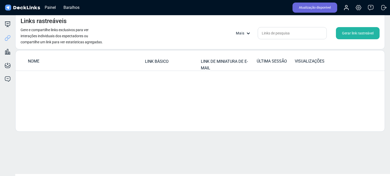
click at [202, 66] on font "LINK DE MINIATURA DE E-MAIL" at bounding box center [224, 64] width 47 height 11
drag, startPoint x: 208, startPoint y: 62, endPoint x: 239, endPoint y: 58, distance: 31.0
click at [210, 62] on font "LINK DE MINIATURA DE E-MAIL" at bounding box center [224, 64] width 47 height 11
drag, startPoint x: 239, startPoint y: 58, endPoint x: 253, endPoint y: 39, distance: 24.2
click at [239, 58] on td "LINK DE MINIATURA DE E-MAIL" at bounding box center [229, 62] width 56 height 9
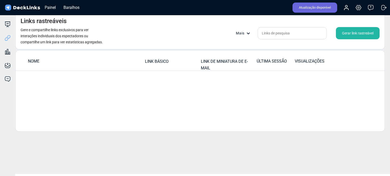
click at [351, 35] on font "Gerar link rastreável" at bounding box center [357, 33] width 31 height 4
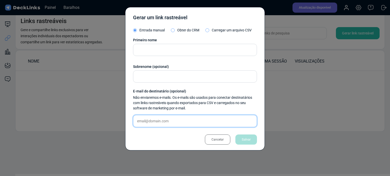
click at [154, 117] on input "text" at bounding box center [195, 121] width 124 height 12
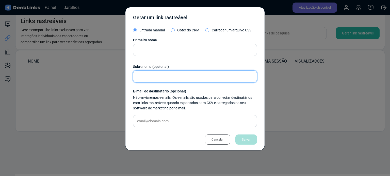
click at [148, 79] on input "text" at bounding box center [195, 77] width 124 height 12
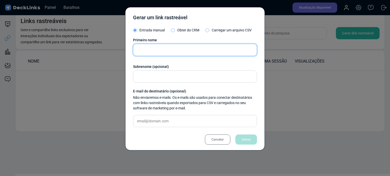
click at [149, 49] on input "text" at bounding box center [195, 50] width 124 height 12
click at [146, 52] on input "text" at bounding box center [195, 50] width 124 height 12
type input "Porto Seguro Consórcio"
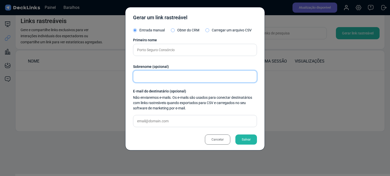
click at [144, 77] on input "text" at bounding box center [195, 77] width 124 height 12
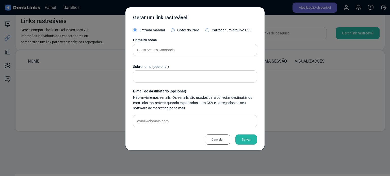
click at [247, 138] on font "Salvar" at bounding box center [246, 140] width 9 height 4
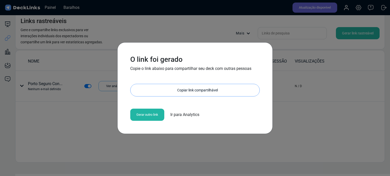
click at [196, 89] on font "Copiar link compartilhável" at bounding box center [197, 90] width 41 height 4
